Goal: Task Accomplishment & Management: Use online tool/utility

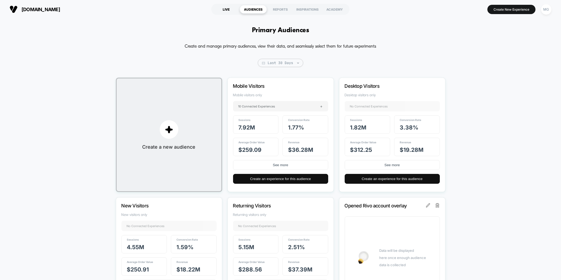
click at [222, 8] on div "LIVE" at bounding box center [226, 9] width 27 height 9
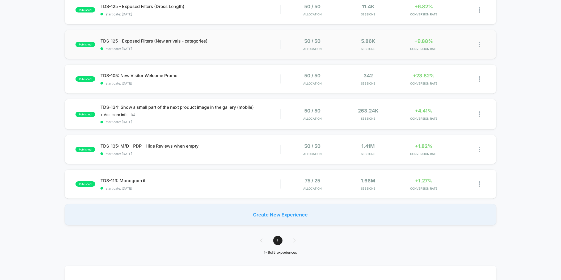
scroll to position [189, 0]
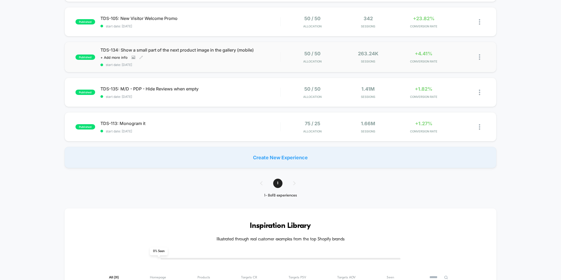
click at [255, 61] on div "TDS-134: Show a small part of the next product image in the gallery (mobile) Cl…" at bounding box center [190, 56] width 180 height 19
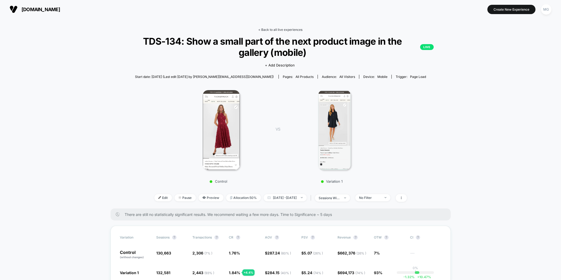
click at [272, 28] on link "< Back to all live experiences" at bounding box center [280, 30] width 44 height 4
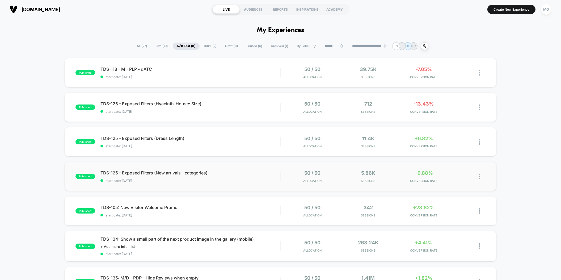
click at [266, 185] on div "published TDS-125 - Exposed Filters (New arrivals - categories) start date: 9/1…" at bounding box center [281, 176] width 432 height 29
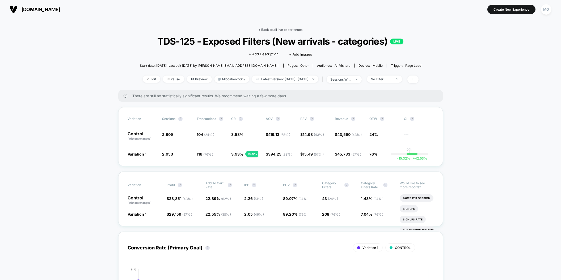
click at [289, 30] on link "< Back to all live experiences" at bounding box center [280, 30] width 44 height 4
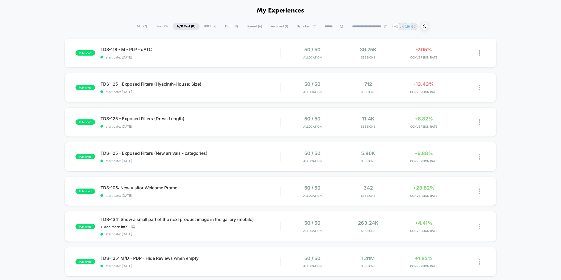
scroll to position [20, 0]
click at [250, 185] on span "TDS-105: New Visitor Welcome Promo Click to edit experience details" at bounding box center [190, 186] width 180 height 5
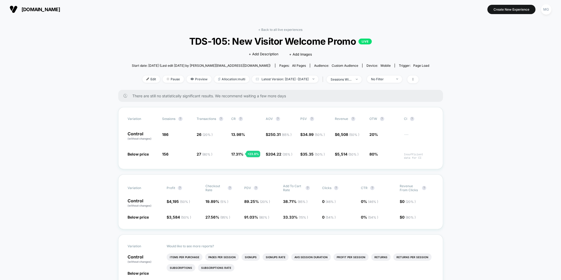
click at [281, 28] on link "< Back to all live experiences" at bounding box center [280, 30] width 44 height 4
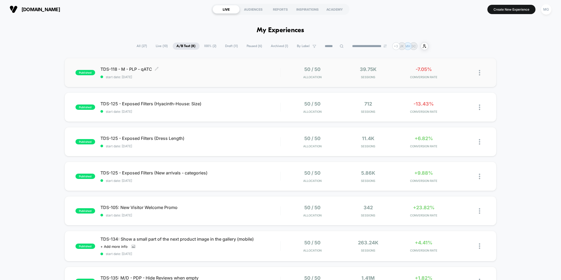
click at [245, 76] on span "start date: 9/16/2025" at bounding box center [190, 77] width 180 height 4
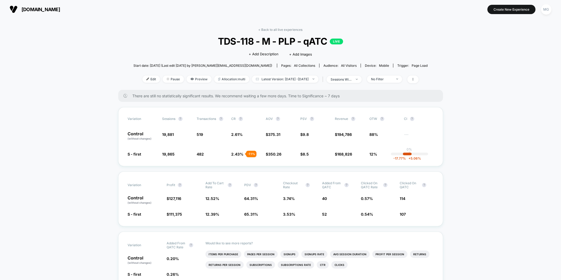
click at [278, 29] on link "< Back to all live experiences" at bounding box center [280, 30] width 44 height 4
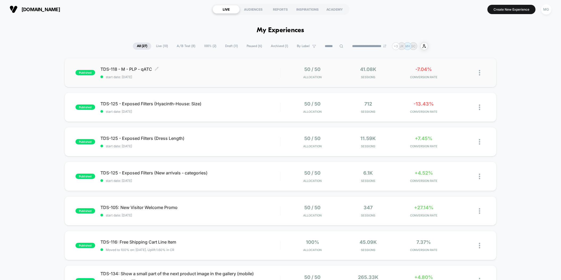
click at [243, 73] on div "TDS-118 - M - PLP - qATC Click to edit experience details Click to edit experie…" at bounding box center [190, 72] width 180 height 12
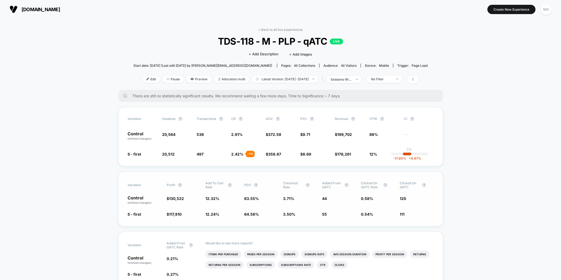
scroll to position [16, 0]
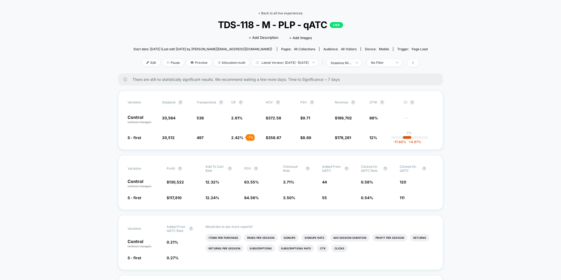
click at [276, 12] on link "< Back to all live experiences" at bounding box center [280, 13] width 44 height 4
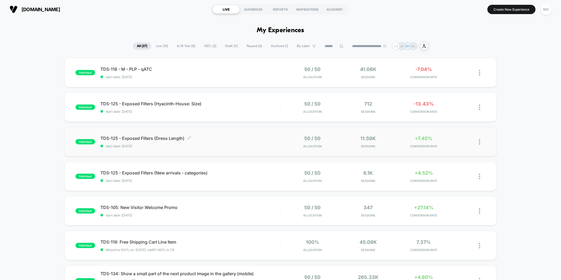
click at [247, 144] on span "start date: 9/16/2025" at bounding box center [190, 146] width 180 height 4
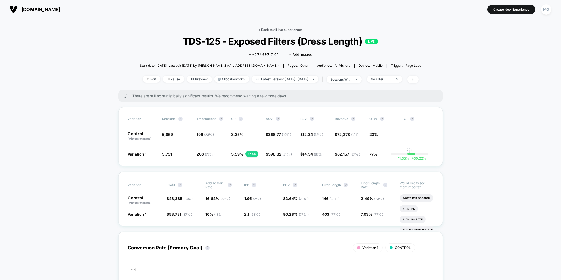
click at [270, 28] on link "< Back to all live experiences" at bounding box center [280, 30] width 44 height 4
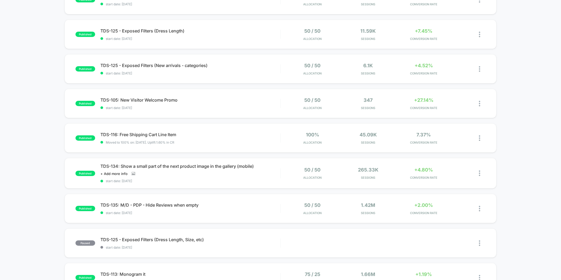
scroll to position [109, 0]
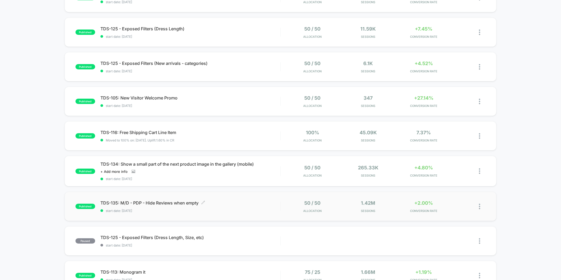
click at [256, 203] on span "TDS-135: M/D - PDP - Hide Reviews when empty Click to edit experience details" at bounding box center [190, 202] width 180 height 5
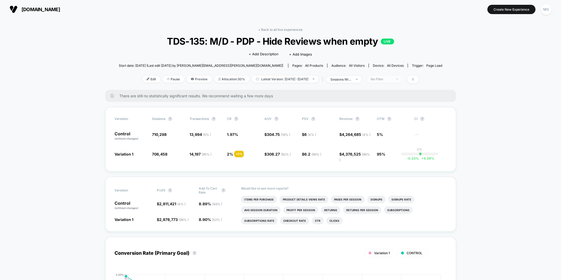
click at [384, 79] on div "No Filter" at bounding box center [381, 79] width 21 height 4
click at [384, 130] on span "New Visitors" at bounding box center [387, 130] width 22 height 5
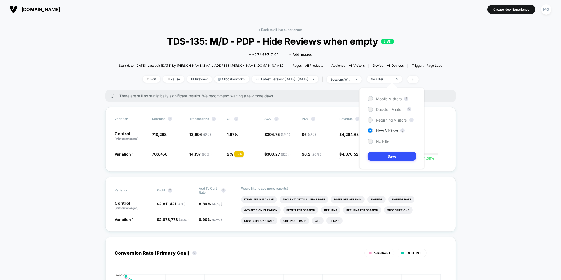
click at [384, 102] on div "Mobile Visitors ? Desktop Visitors ? Returning Visitors ? New Visitors ? No Fil…" at bounding box center [391, 128] width 65 height 81
click at [384, 99] on span "Mobile Visitors" at bounding box center [389, 98] width 26 height 5
click at [376, 157] on button "Save" at bounding box center [391, 156] width 49 height 9
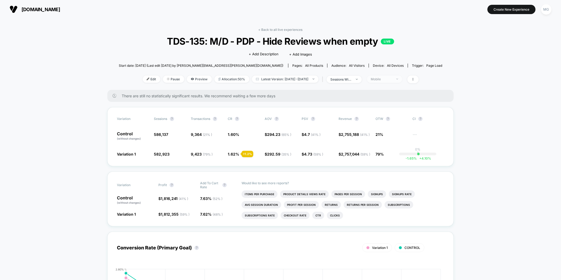
click at [380, 79] on div "Mobile" at bounding box center [381, 79] width 21 height 4
click at [386, 130] on span "New Visitors" at bounding box center [387, 130] width 22 height 5
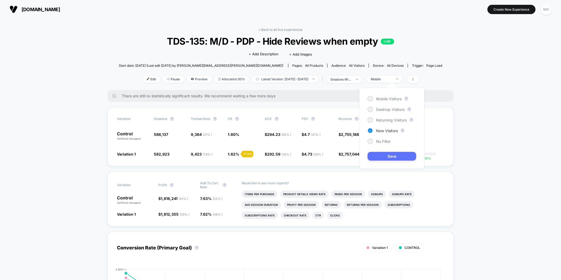
click at [378, 153] on button "Save" at bounding box center [391, 156] width 49 height 9
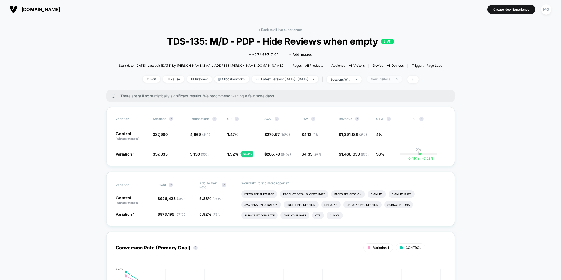
click at [390, 78] on div "New Visitors" at bounding box center [381, 79] width 21 height 4
click at [376, 120] on span "Returning Visitors" at bounding box center [391, 120] width 31 height 5
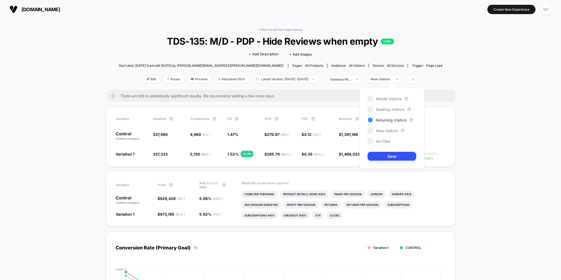
click at [370, 150] on div "Mobile Visitors ? Desktop Visitors ? Returning Visitors ? New Visitors ? No Fil…" at bounding box center [391, 128] width 65 height 81
click at [368, 156] on button "Save" at bounding box center [391, 156] width 49 height 9
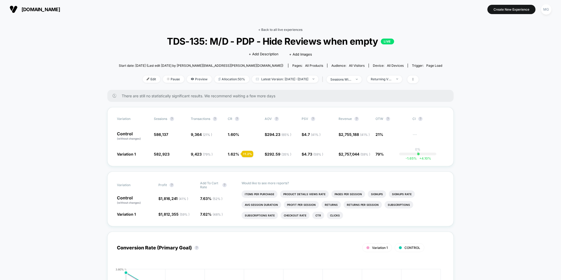
click at [293, 30] on link "< Back to all live experiences" at bounding box center [280, 30] width 44 height 4
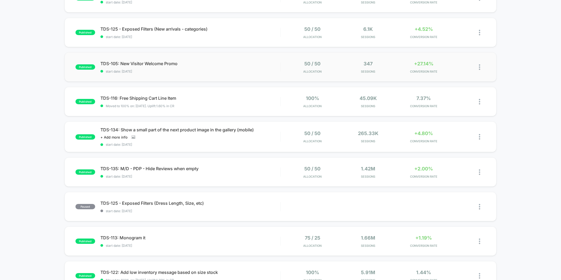
scroll to position [123, 0]
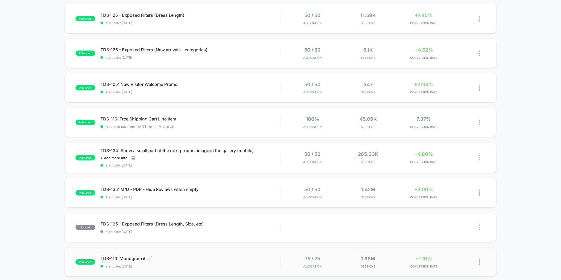
click at [217, 264] on span "start date: [DATE]" at bounding box center [190, 266] width 180 height 4
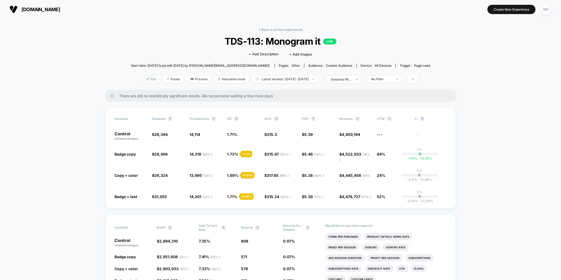
click at [146, 79] on span "Edit" at bounding box center [151, 78] width 18 height 7
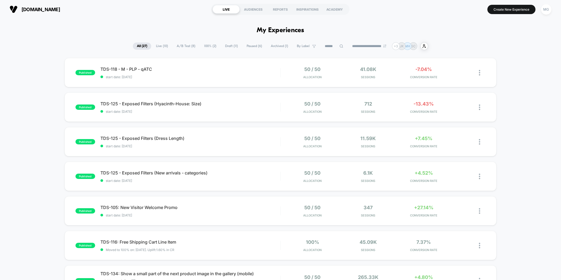
click at [223, 45] on span "Draft ( 11 )" at bounding box center [231, 46] width 21 height 7
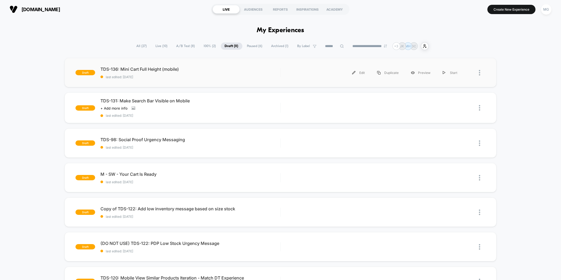
click at [234, 79] on div "draft TDS-136: Mini Cart Full Height (mobile) last edited: 9/17/2025 Edit Dupli…" at bounding box center [281, 72] width 432 height 29
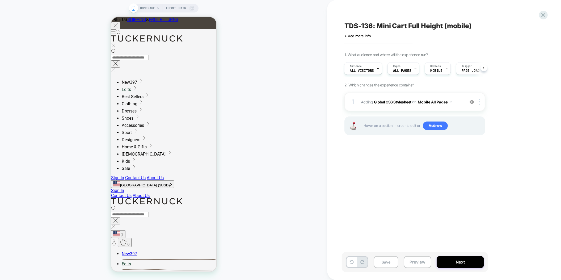
click at [421, 268] on div "Save Preview Next" at bounding box center [415, 262] width 146 height 20
click at [420, 265] on button "Preview" at bounding box center [417, 262] width 28 height 12
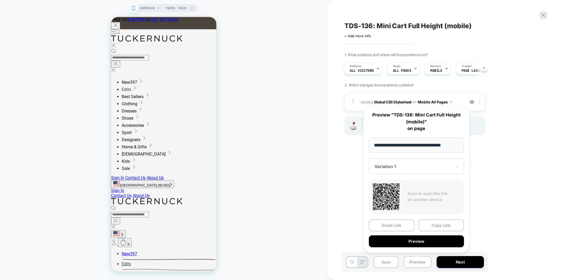
click at [438, 227] on button "Copy Link" at bounding box center [441, 225] width 46 height 12
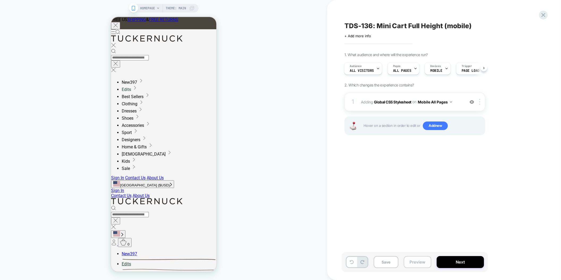
click at [409, 264] on button "Preview" at bounding box center [417, 262] width 28 height 12
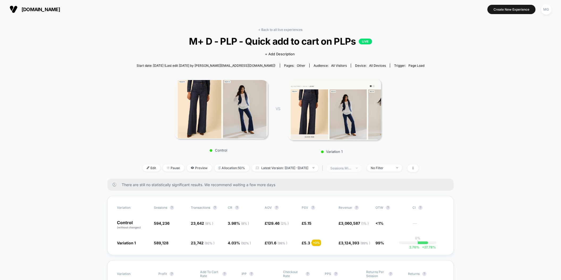
click at [362, 168] on span "sessions with impression" at bounding box center [343, 167] width 35 height 7
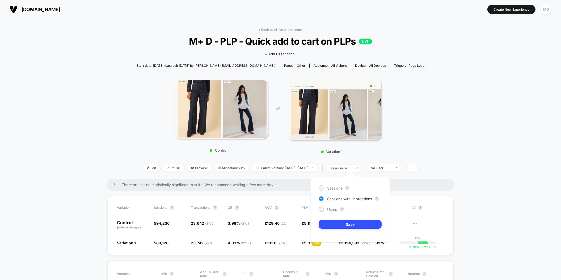
click at [328, 188] on span "Sessions" at bounding box center [334, 188] width 15 height 5
click at [397, 135] on div "Control VS Variation 1" at bounding box center [278, 114] width 288 height 83
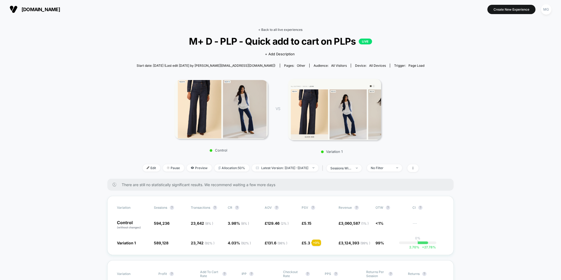
click at [265, 29] on link "< Back to all live experiences" at bounding box center [280, 30] width 44 height 4
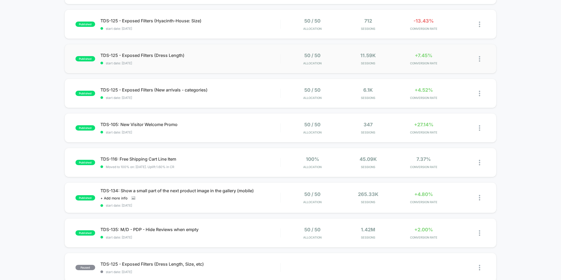
scroll to position [142, 0]
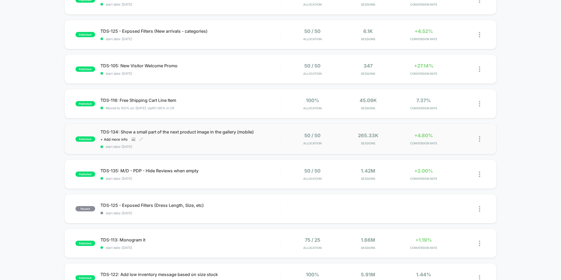
click at [270, 145] on span "start date: [DATE]" at bounding box center [190, 147] width 180 height 4
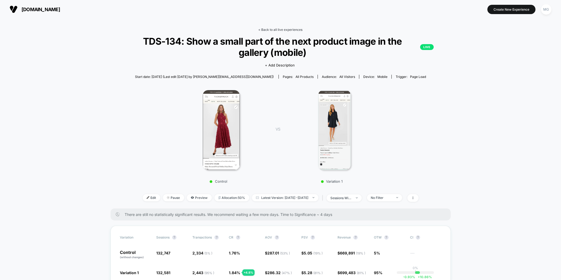
click at [271, 29] on link "< Back to all live experiences" at bounding box center [280, 30] width 44 height 4
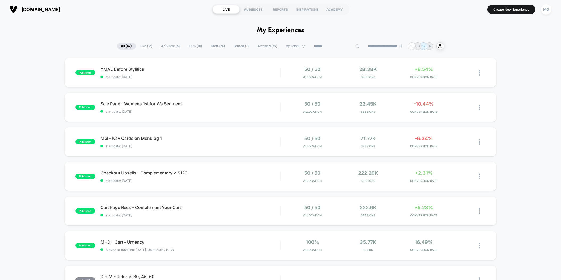
click at [332, 46] on input at bounding box center [336, 46] width 53 height 6
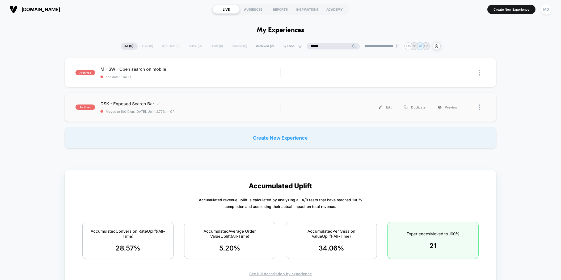
type input "******"
click at [211, 104] on span "DSK - Exposed Search Bar Click to edit experience details" at bounding box center [190, 103] width 180 height 5
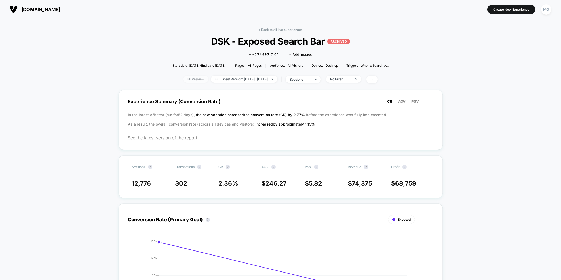
click at [196, 78] on span "Preview" at bounding box center [195, 78] width 25 height 7
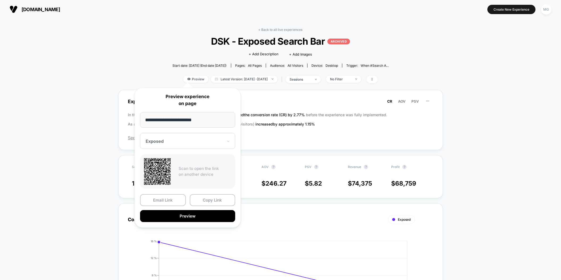
click at [202, 143] on div at bounding box center [185, 140] width 78 height 5
click at [188, 215] on button "Preview" at bounding box center [187, 216] width 95 height 12
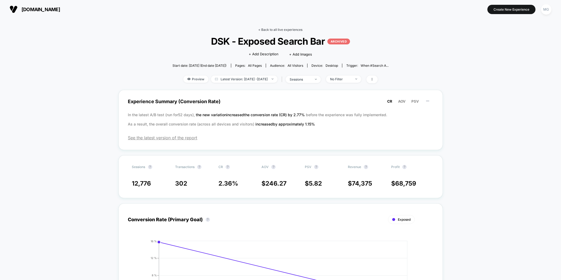
click at [278, 28] on link "< Back to all live experiences" at bounding box center [280, 30] width 44 height 4
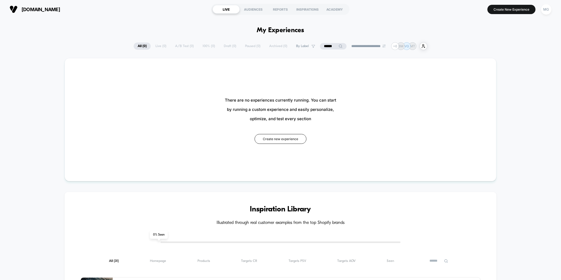
click at [328, 48] on input "******" at bounding box center [333, 46] width 27 height 6
click at [328, 48] on input "******" at bounding box center [333, 46] width 53 height 6
type input "*****"
click at [320, 46] on input "*****" at bounding box center [333, 46] width 53 height 6
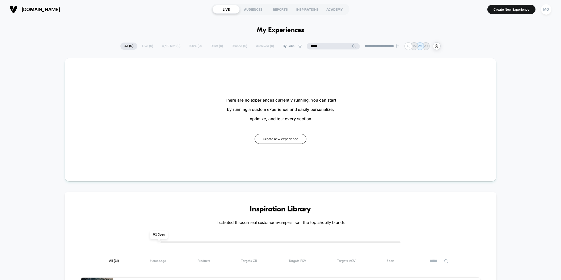
click at [320, 46] on input "*****" at bounding box center [333, 46] width 53 height 6
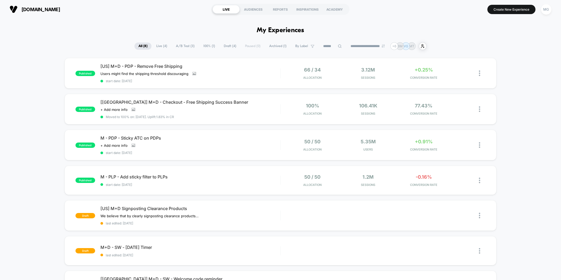
click at [257, 2] on div "worldofbooks.com LIVE AUDIENCES REPORTS INSPIRATIONS ACADEMY Create New Experie…" at bounding box center [280, 9] width 561 height 19
click at [254, 9] on div "AUDIENCES" at bounding box center [253, 9] width 27 height 9
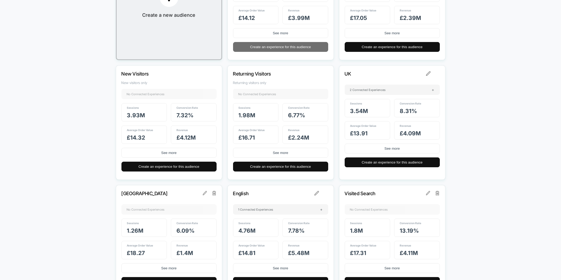
scroll to position [181, 0]
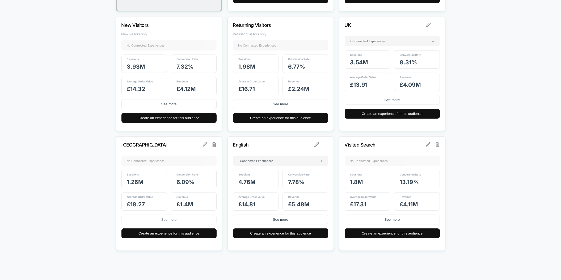
click at [179, 221] on button "See more" at bounding box center [168, 219] width 95 height 10
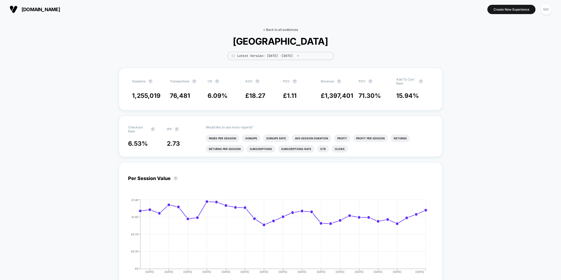
click at [282, 31] on link "< Back to all audiences" at bounding box center [280, 30] width 35 height 4
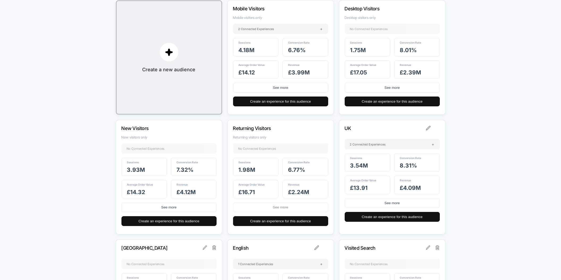
scroll to position [83, 0]
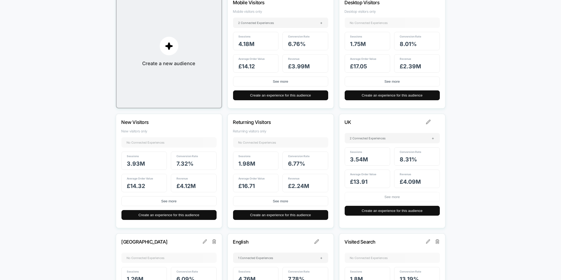
click at [366, 199] on button "See more" at bounding box center [392, 197] width 95 height 10
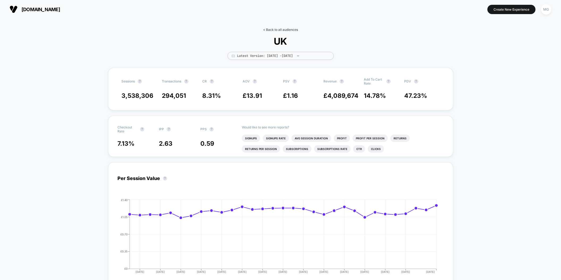
click at [278, 28] on link "< Back to all audiences" at bounding box center [280, 30] width 35 height 4
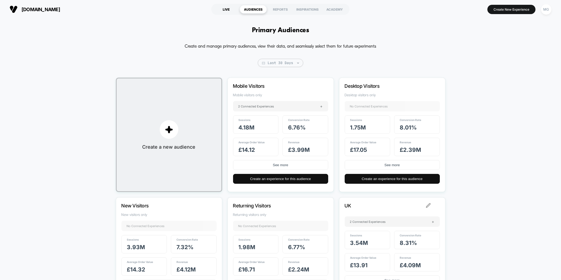
click at [227, 11] on div "LIVE" at bounding box center [226, 9] width 27 height 9
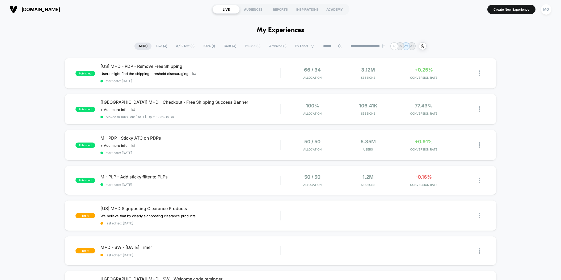
click at [208, 46] on span "100% ( 1 )" at bounding box center [209, 46] width 20 height 7
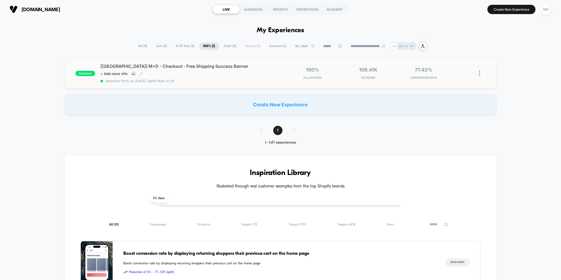
click at [223, 75] on div "Click to view images Click to edit experience details + Add more info" at bounding box center [163, 73] width 126 height 4
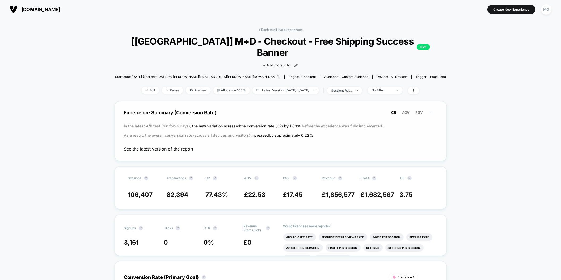
click at [152, 146] on span "See the latest version of the report" at bounding box center [280, 148] width 313 height 5
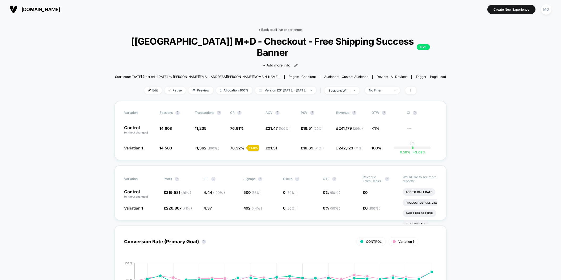
click at [281, 28] on link "< Back to all live experiences" at bounding box center [280, 30] width 44 height 4
